Goal: Feedback & Contribution: Submit feedback/report problem

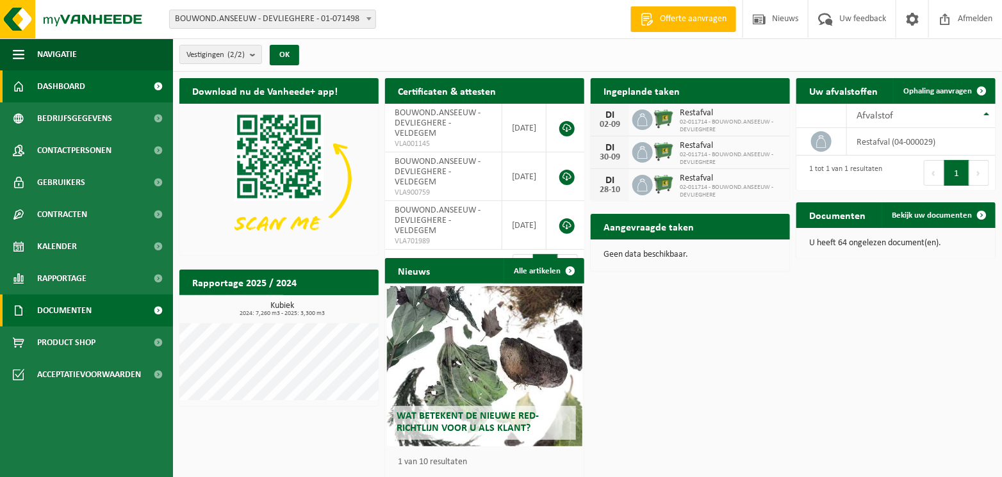
click at [82, 304] on span "Documenten" at bounding box center [64, 311] width 54 height 32
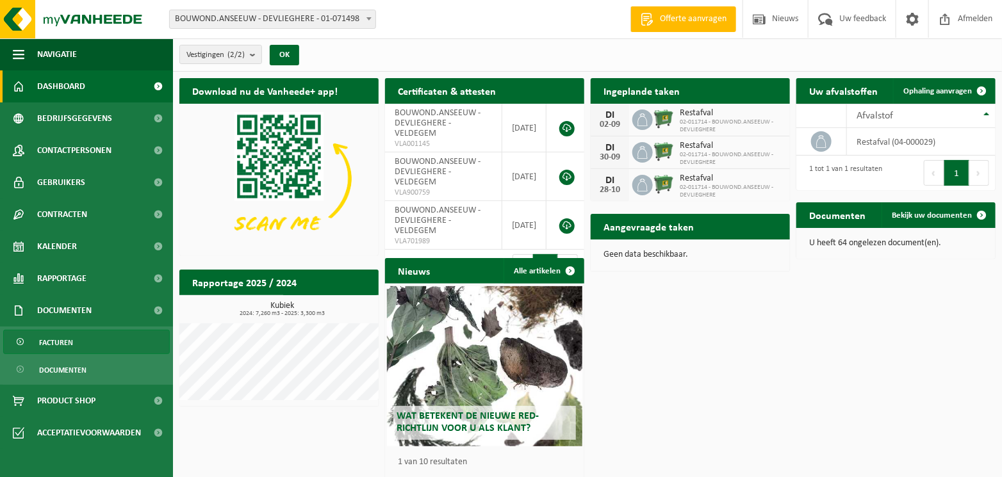
click at [71, 343] on span "Facturen" at bounding box center [56, 343] width 34 height 24
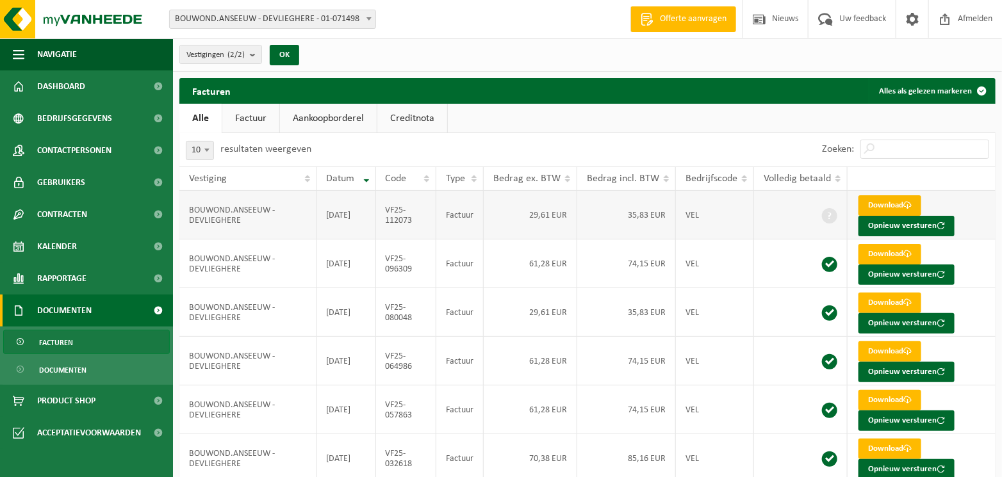
click at [888, 201] on link "Download" at bounding box center [890, 205] width 63 height 21
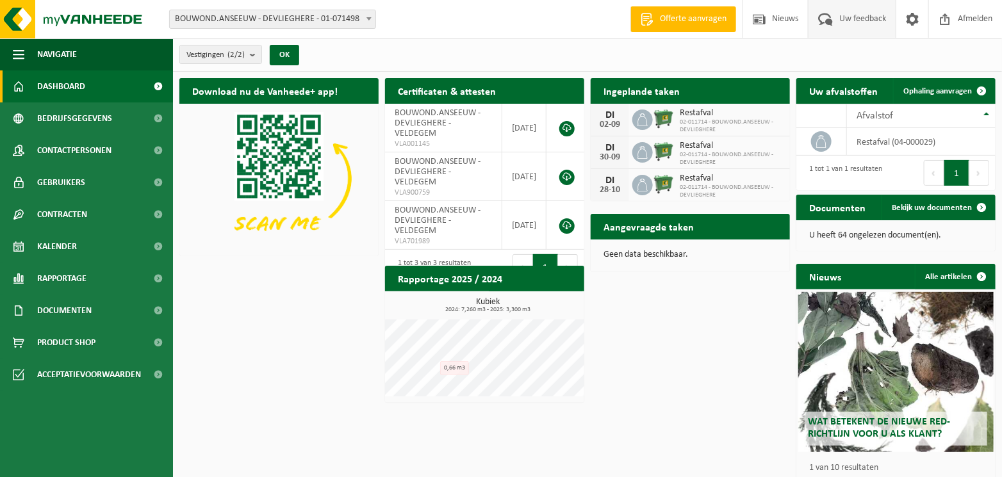
click at [845, 16] on span "Uw feedback" at bounding box center [862, 19] width 53 height 38
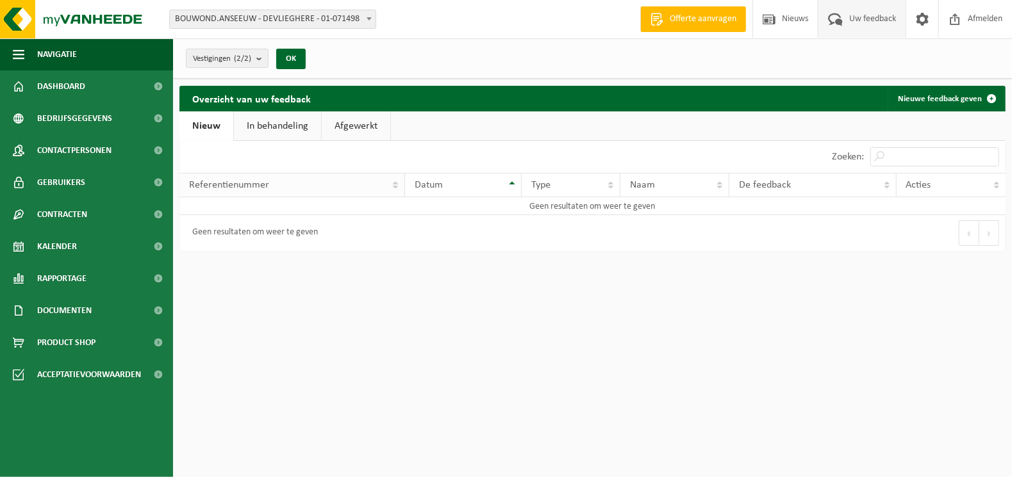
click at [303, 180] on div "Referentienummer" at bounding box center [288, 185] width 199 height 10
click at [76, 317] on span "Documenten" at bounding box center [64, 311] width 54 height 32
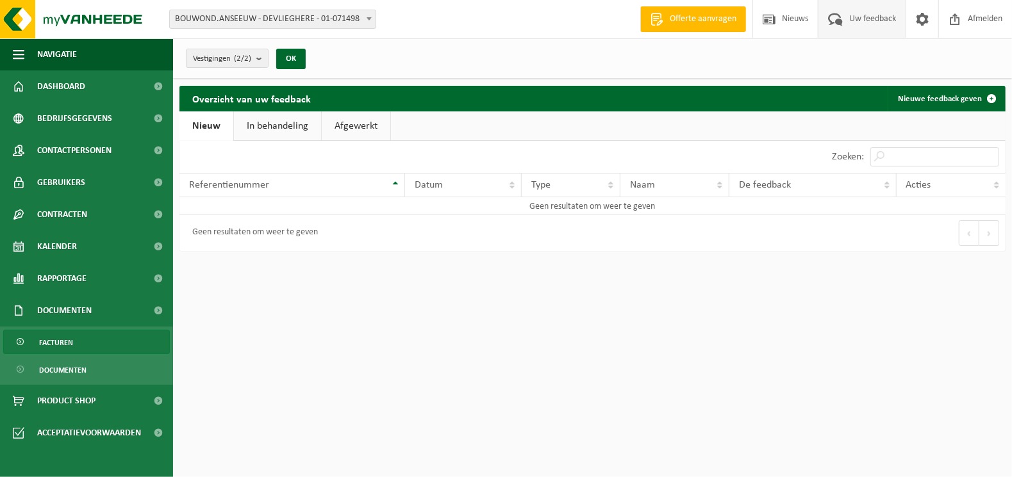
click at [72, 344] on span "Facturen" at bounding box center [56, 343] width 34 height 24
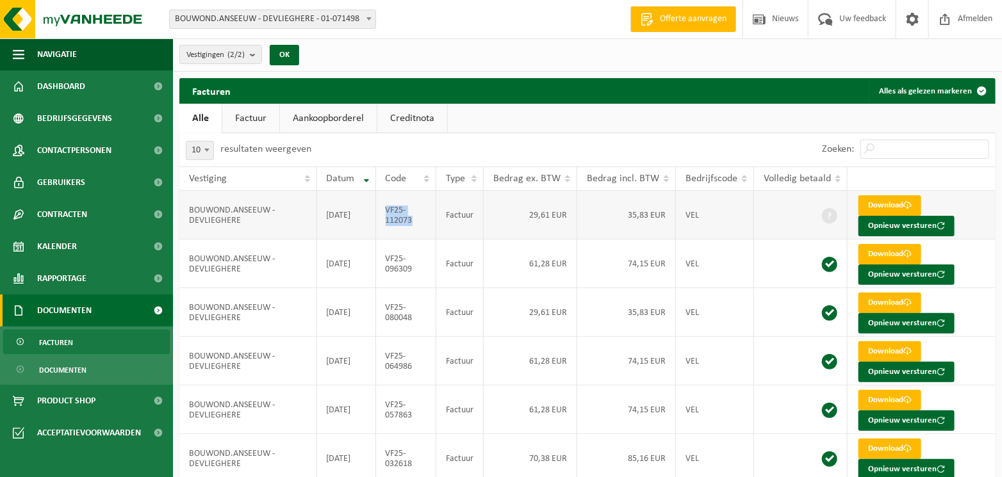
drag, startPoint x: 419, startPoint y: 220, endPoint x: 388, endPoint y: 211, distance: 32.7
click at [388, 211] on td "VF25-112073" at bounding box center [406, 215] width 61 height 49
drag, startPoint x: 388, startPoint y: 211, endPoint x: 406, endPoint y: 213, distance: 18.7
copy td "VF25-112073"
click at [884, 15] on span "Uw feedback" at bounding box center [862, 19] width 53 height 38
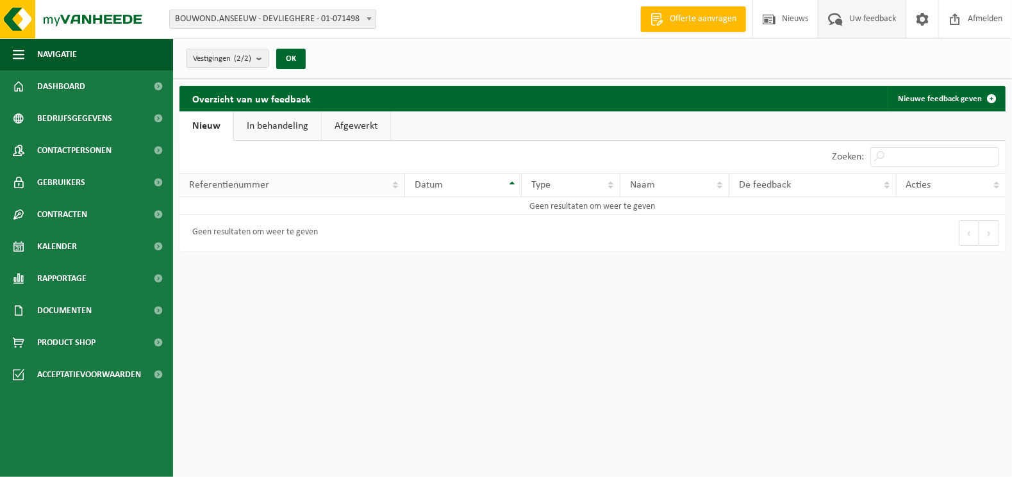
click at [397, 184] on th "Referentienummer" at bounding box center [292, 185] width 226 height 24
click at [322, 184] on div "Referentienummer" at bounding box center [288, 185] width 199 height 10
click at [383, 186] on div "Referentienummer" at bounding box center [288, 185] width 199 height 10
click at [217, 128] on link "Nieuw" at bounding box center [206, 126] width 54 height 29
drag, startPoint x: 270, startPoint y: 200, endPoint x: 273, endPoint y: 187, distance: 13.7
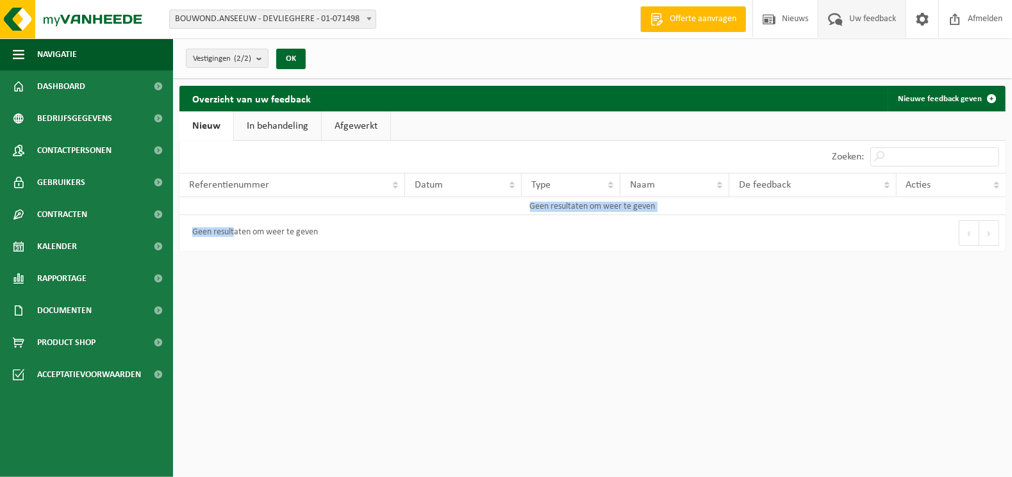
drag, startPoint x: 273, startPoint y: 187, endPoint x: 233, endPoint y: 214, distance: 48.4
click at [233, 214] on div "10 25 50 100 10 resultaten weergeven Zoeken: Referentienummer Datum Type Naam D…" at bounding box center [592, 196] width 826 height 110
drag, startPoint x: 233, startPoint y: 214, endPoint x: 235, endPoint y: 202, distance: 12.3
click at [235, 202] on td "Geen resultaten om weer te geven" at bounding box center [592, 206] width 826 height 18
click at [205, 128] on link "Nieuw" at bounding box center [206, 126] width 54 height 29
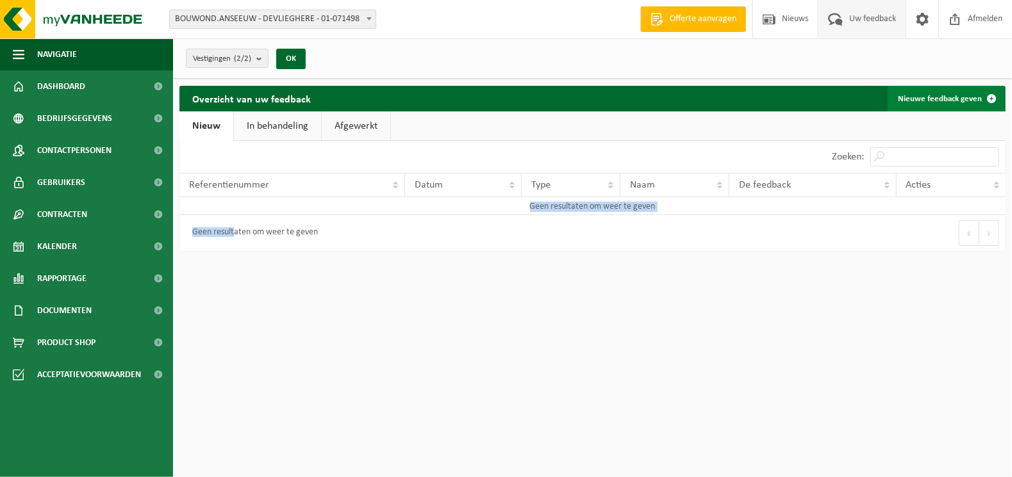
click at [965, 95] on link "Nieuwe feedback geven" at bounding box center [946, 99] width 117 height 26
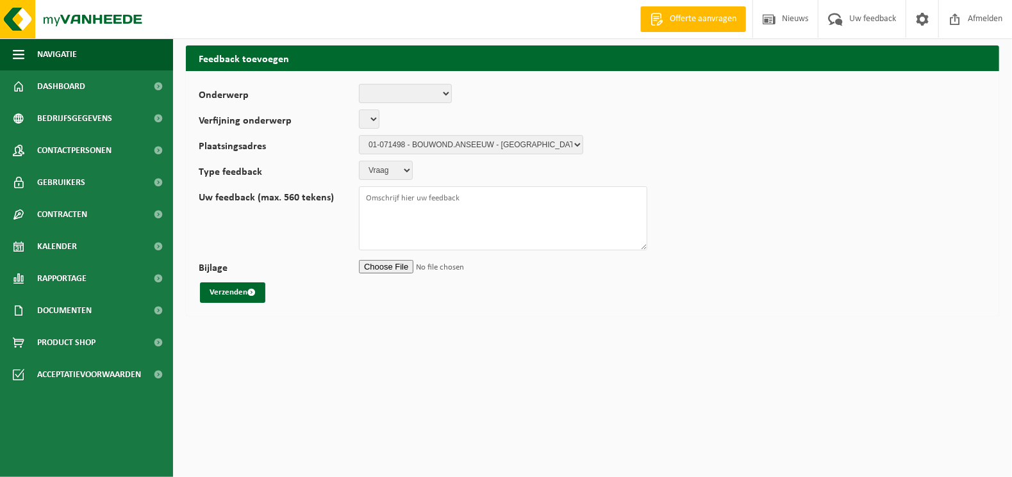
select select
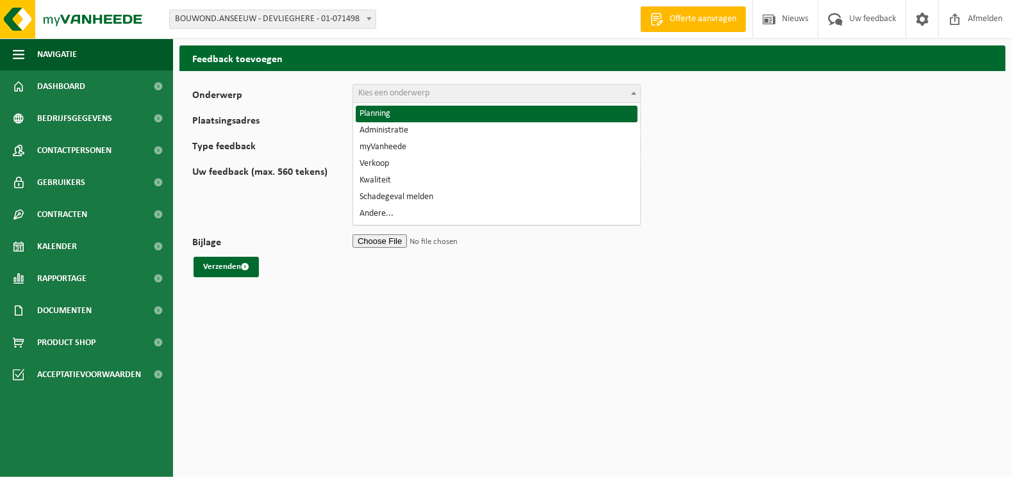
click at [429, 94] on span "Kies een onderwerp" at bounding box center [393, 93] width 71 height 10
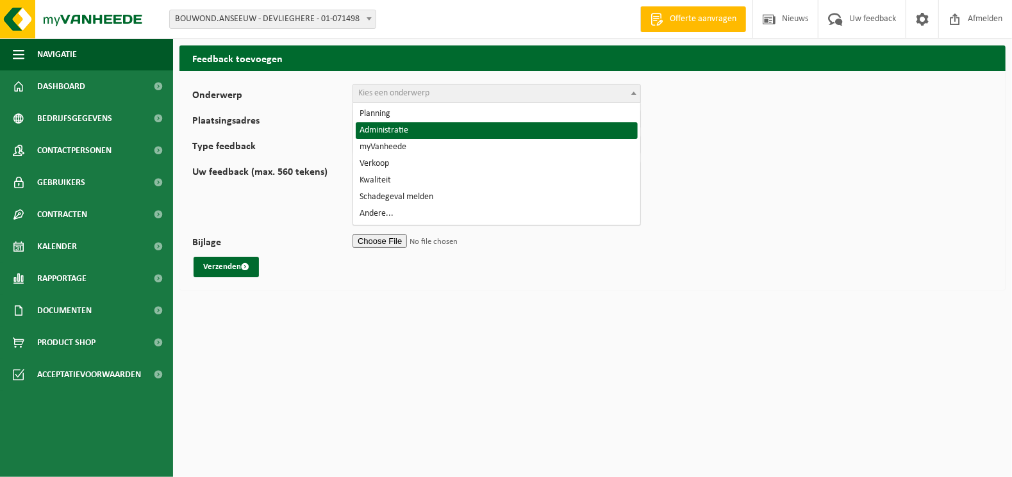
select select "7"
select select
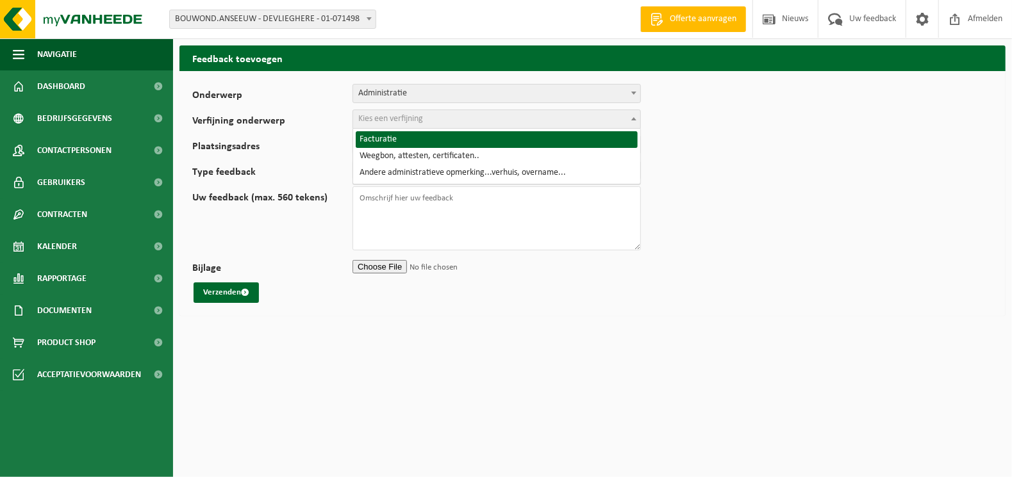
click at [396, 120] on span "Kies een verfijning" at bounding box center [390, 119] width 65 height 10
click at [400, 95] on span "Administratie" at bounding box center [496, 94] width 287 height 18
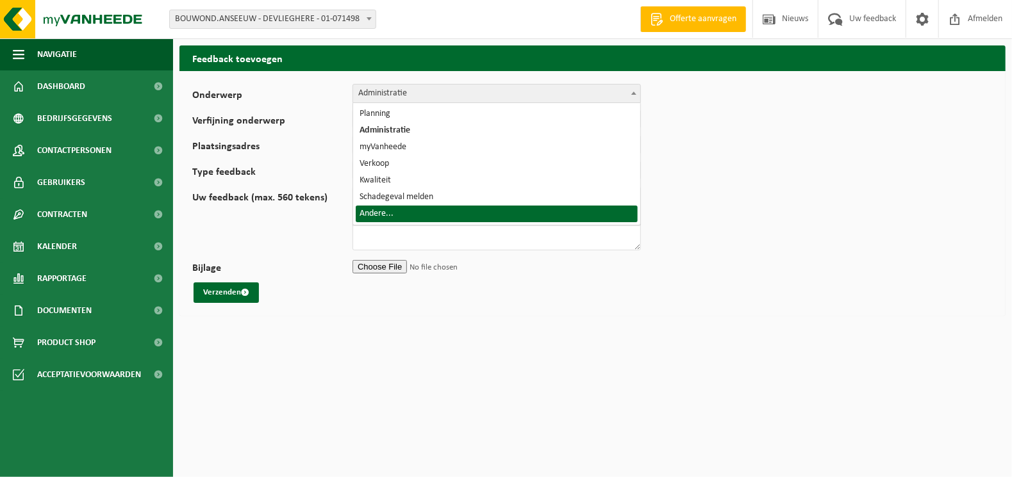
select select "32"
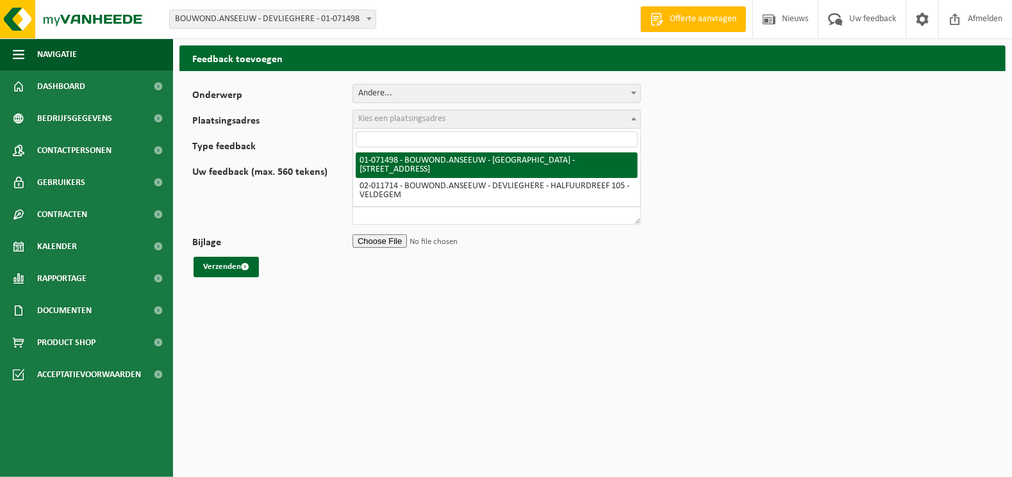
click at [399, 119] on span "Kies een plaatsingsadres" at bounding box center [401, 119] width 87 height 10
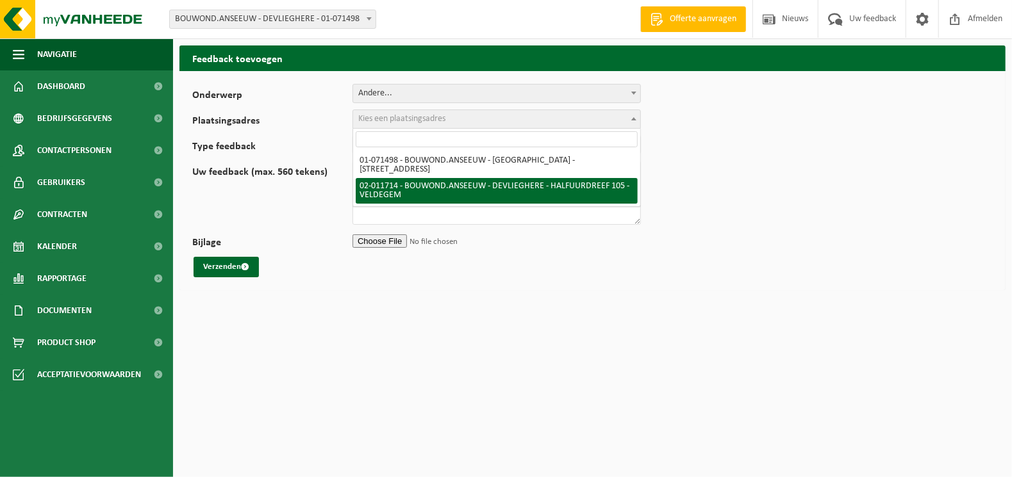
select select "22387"
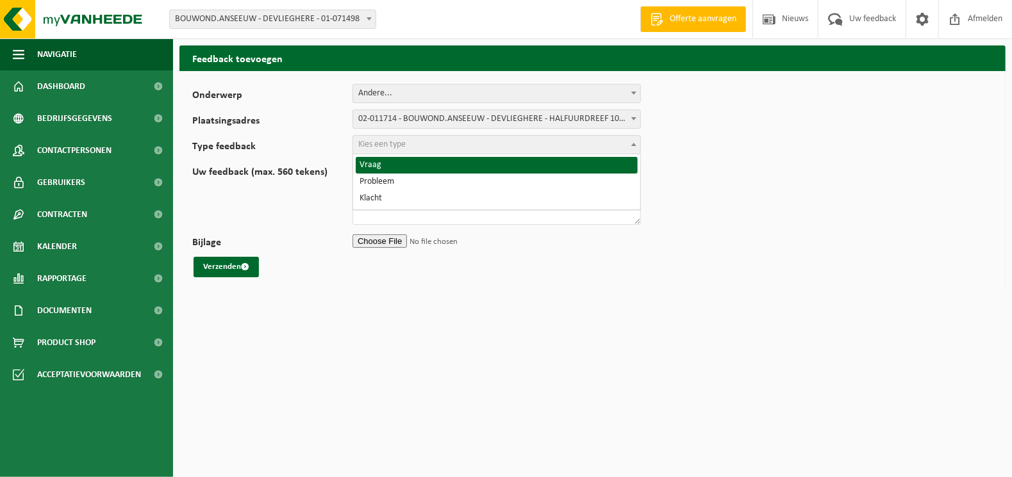
click at [398, 143] on span "Kies een type" at bounding box center [381, 145] width 47 height 10
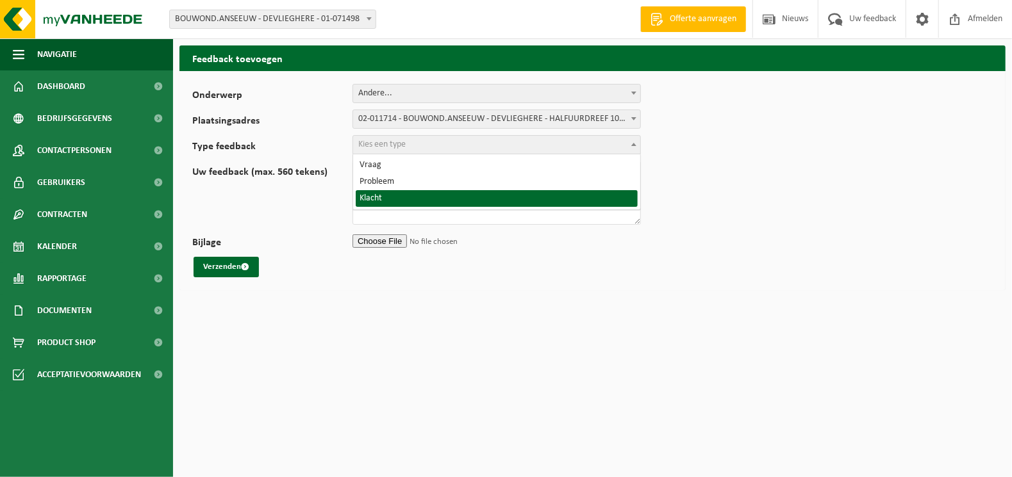
select select "COM"
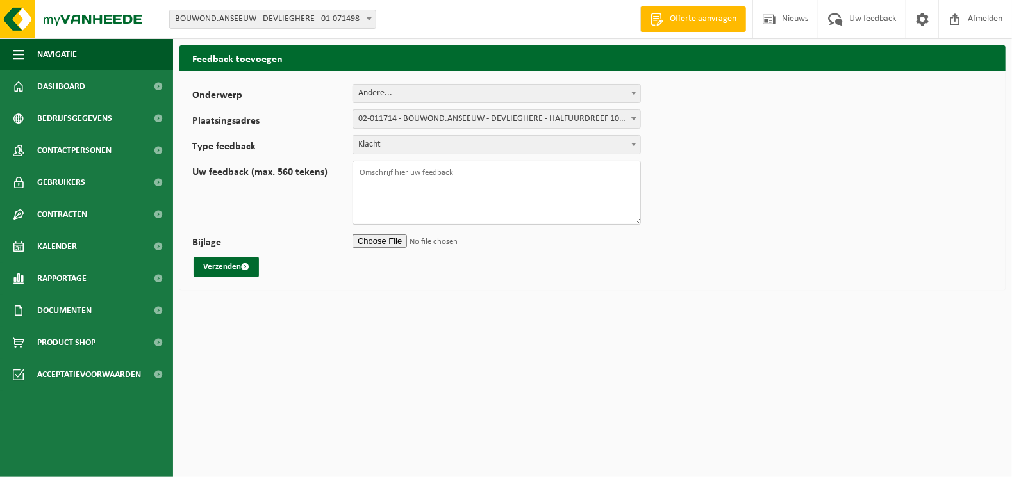
click at [384, 168] on textarea "Uw feedback (max. 560 tekens)" at bounding box center [497, 193] width 288 height 64
paste textarea "VF25-112073"
drag, startPoint x: 580, startPoint y: 174, endPoint x: 415, endPoint y: 171, distance: 165.4
click at [410, 172] on textarea "VF25-112073 : container werd niet geledigd op 05/08/2025." at bounding box center [497, 193] width 288 height 64
type textarea "VF25-112073 : er wordt transport aangerekend zonder lediging. De container staa…"
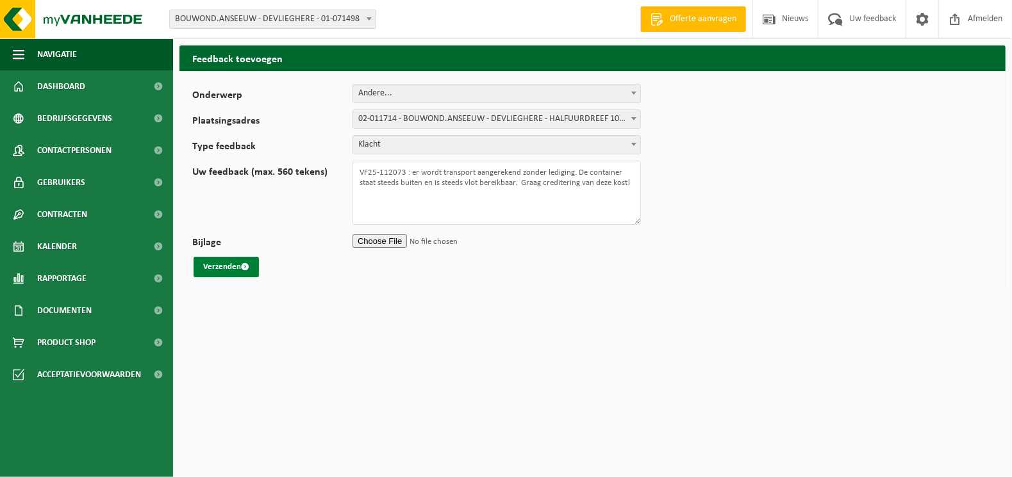
click at [226, 270] on button "Verzenden" at bounding box center [226, 267] width 65 height 21
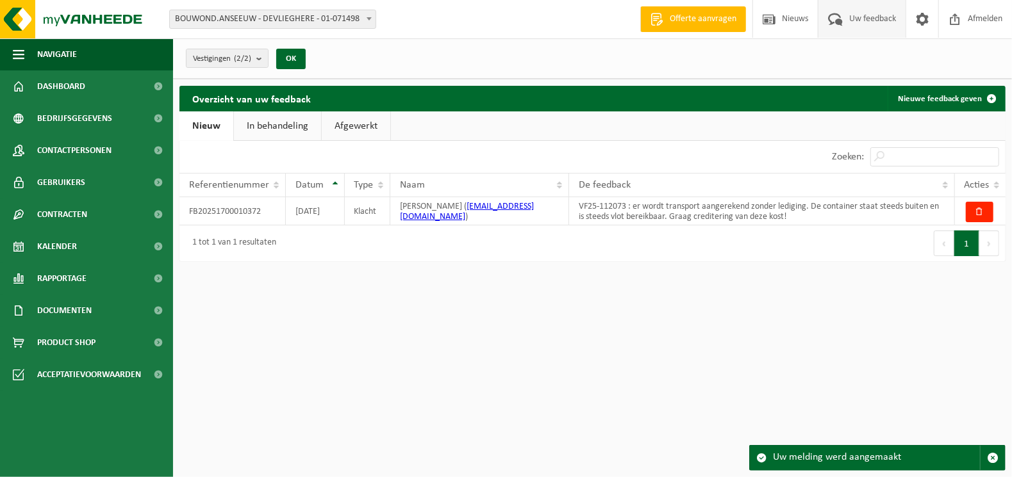
click at [353, 126] on link "Afgewerkt" at bounding box center [356, 126] width 69 height 29
